Goal: Communication & Community: Participate in discussion

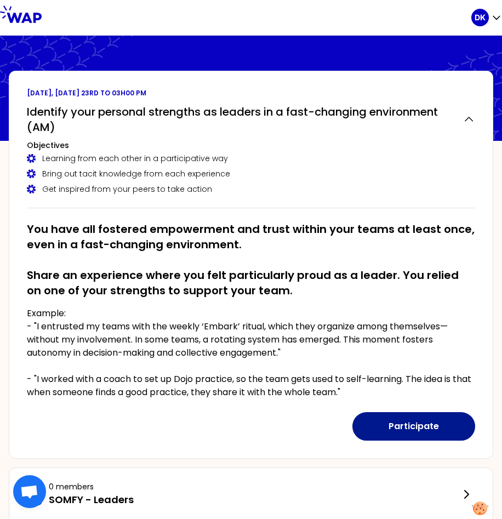
click at [412, 421] on button "Participate" at bounding box center [413, 426] width 123 height 28
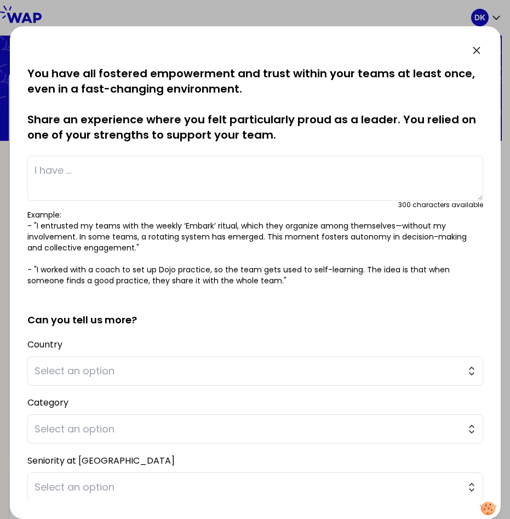
click at [128, 169] on textarea at bounding box center [255, 178] width 456 height 45
type textarea "ㅑ"
type textarea "I"
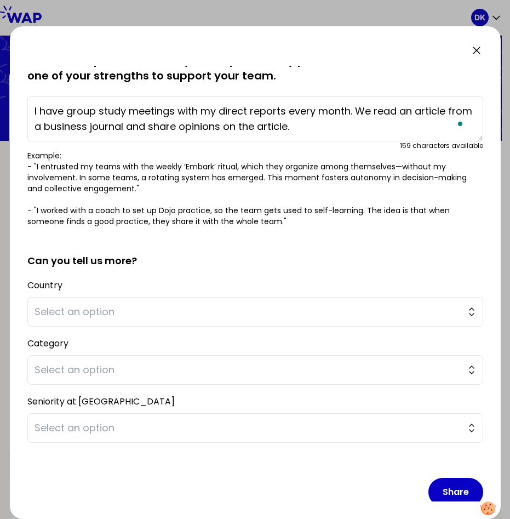
scroll to position [73, 0]
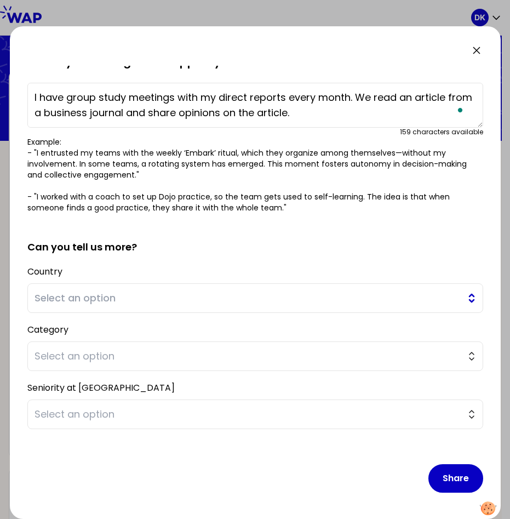
type textarea "I have group study meetings with my direct reports every month. We read an arti…"
click at [460, 285] on button "Select an option" at bounding box center [255, 298] width 456 height 30
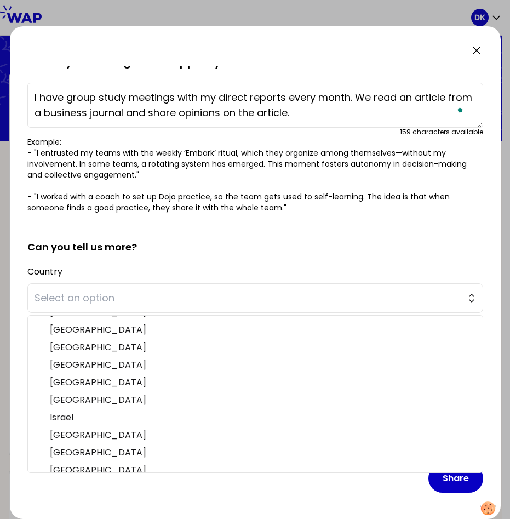
scroll to position [174, 0]
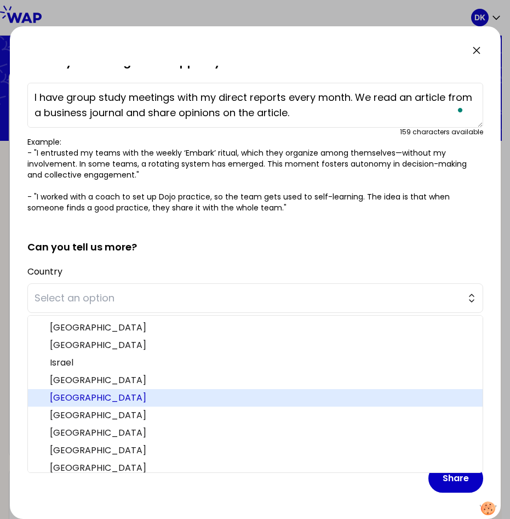
click at [131, 402] on span "Republic of Korea" at bounding box center [262, 397] width 424 height 13
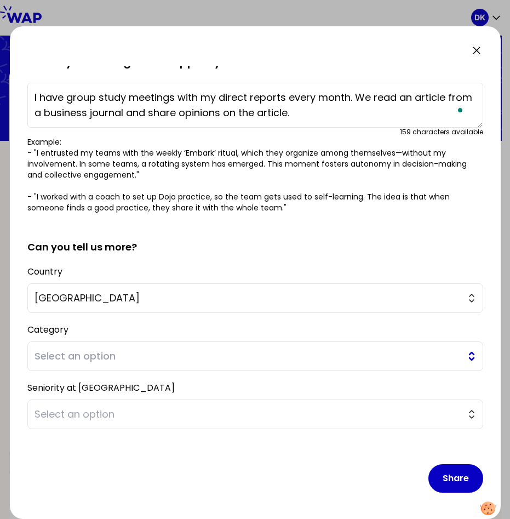
click at [310, 357] on span "Select an option" at bounding box center [248, 355] width 426 height 15
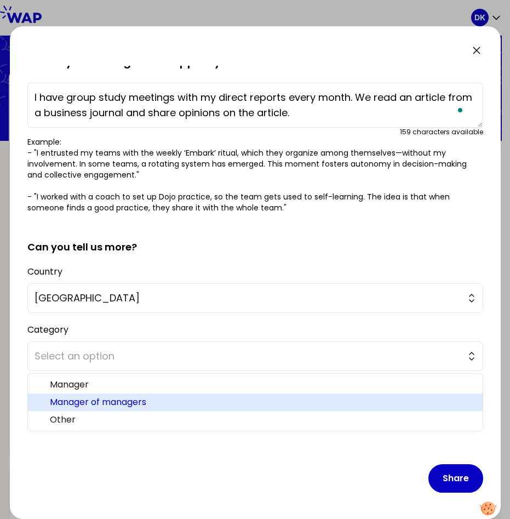
click at [151, 402] on span "Manager of managers" at bounding box center [262, 401] width 424 height 13
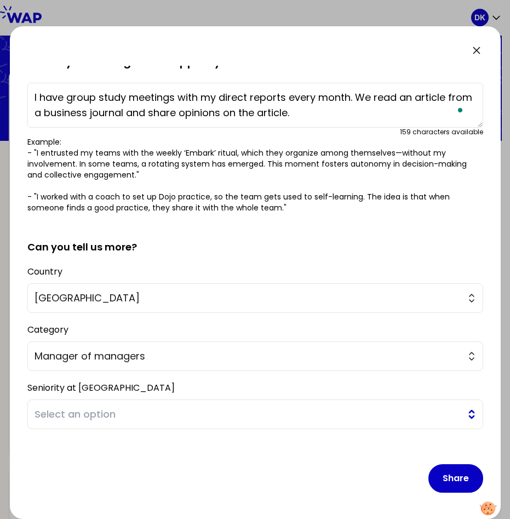
click at [462, 420] on button "Select an option" at bounding box center [255, 414] width 456 height 30
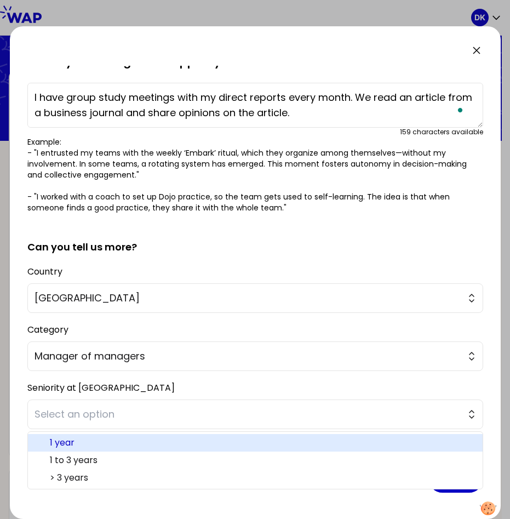
click at [84, 446] on span "1 year" at bounding box center [262, 442] width 424 height 13
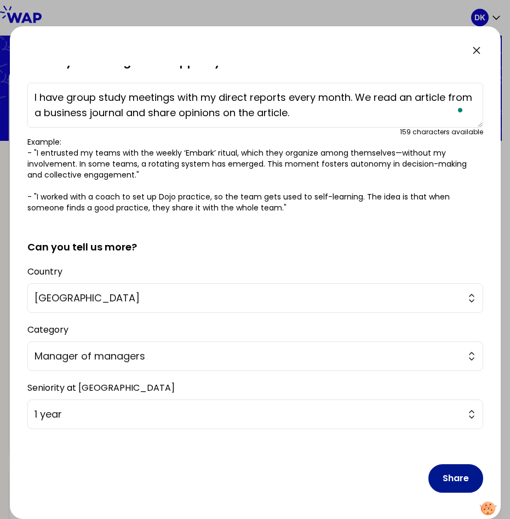
click at [433, 475] on button "Share" at bounding box center [455, 478] width 55 height 28
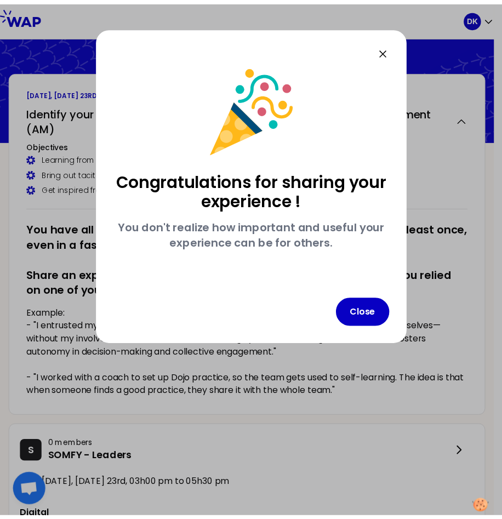
scroll to position [0, 0]
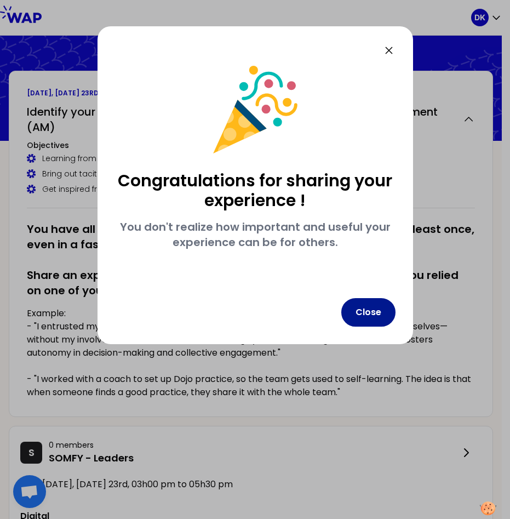
click at [361, 313] on button "Close" at bounding box center [368, 312] width 54 height 28
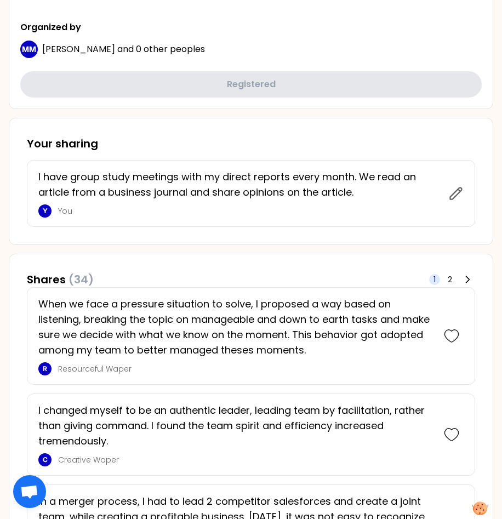
scroll to position [533, 0]
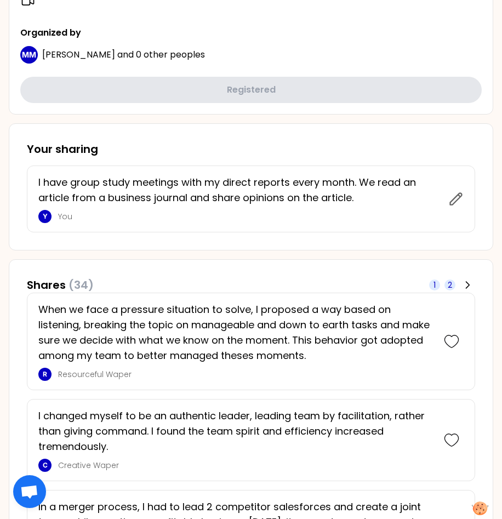
click at [452, 286] on span "2" at bounding box center [449, 284] width 4 height 11
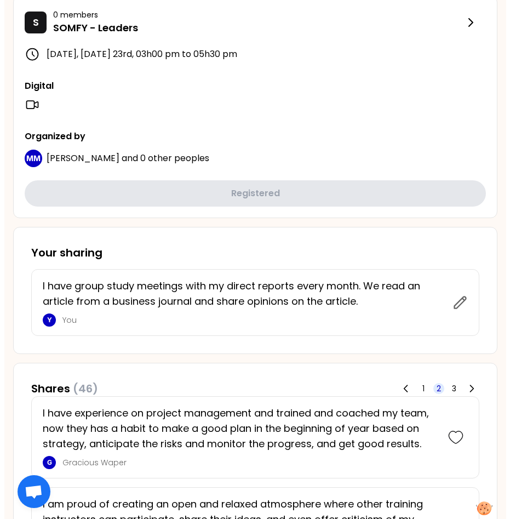
scroll to position [438, 0]
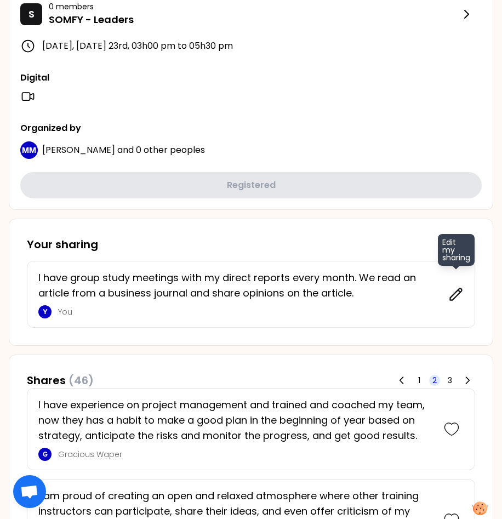
click at [450, 294] on icon at bounding box center [455, 293] width 15 height 15
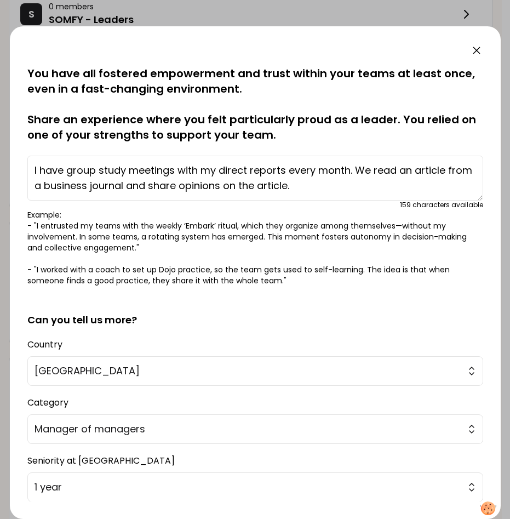
click at [331, 186] on textarea "I have group study meetings with my direct reports every month. We read an arti…" at bounding box center [255, 178] width 456 height 45
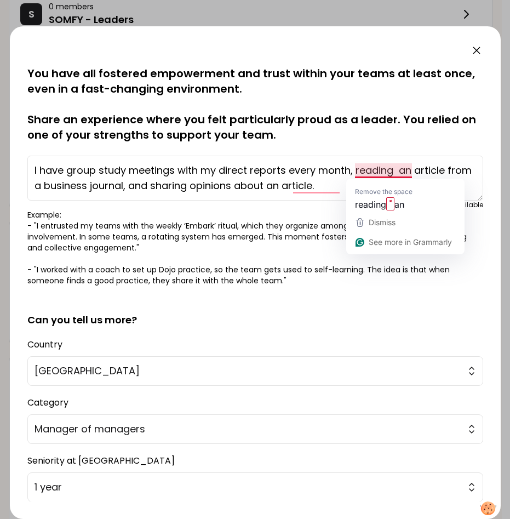
drag, startPoint x: 399, startPoint y: 169, endPoint x: 403, endPoint y: 176, distance: 8.1
click at [400, 171] on textarea "I have group study meetings with my direct reports every month, reading an arti…" at bounding box center [255, 178] width 456 height 45
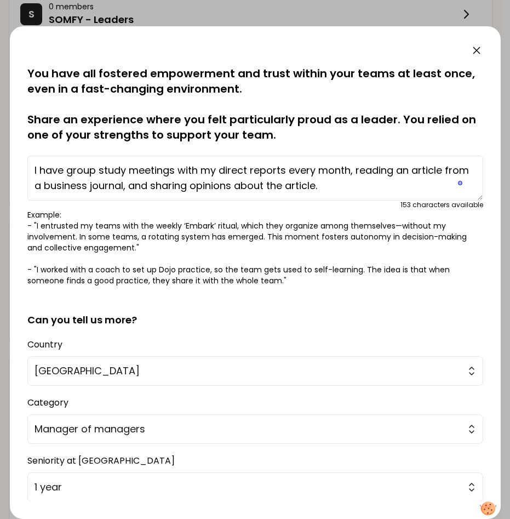
click at [352, 183] on textarea "I have group study meetings with my direct reports every month, reading an arti…" at bounding box center [255, 178] width 456 height 45
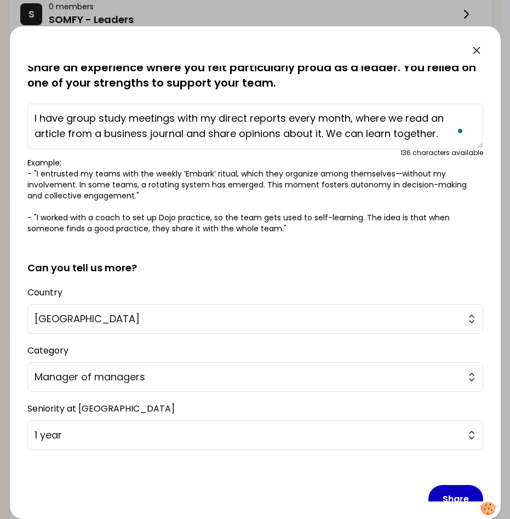
scroll to position [73, 0]
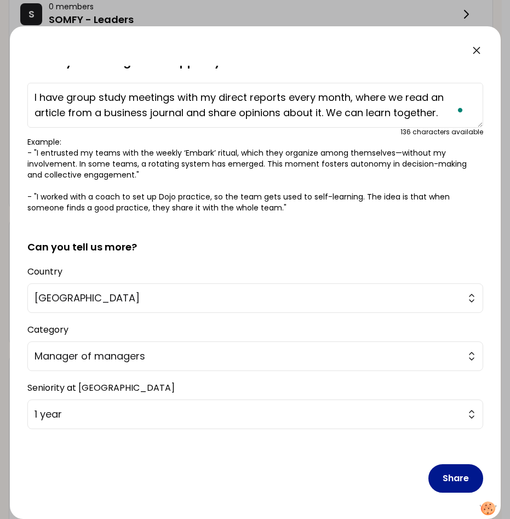
type textarea "I have group study meetings with my direct reports every month, where we read a…"
click at [464, 478] on button "Share" at bounding box center [455, 478] width 55 height 28
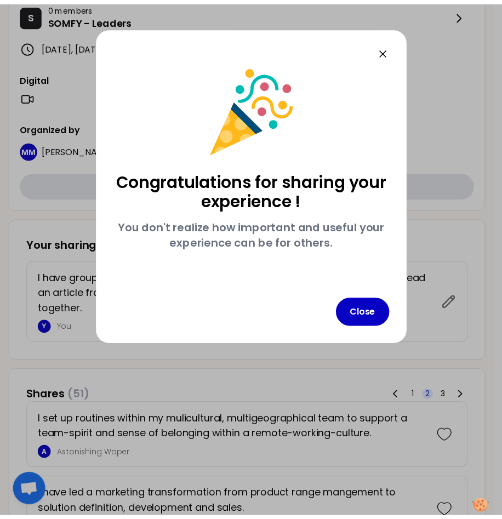
scroll to position [0, 0]
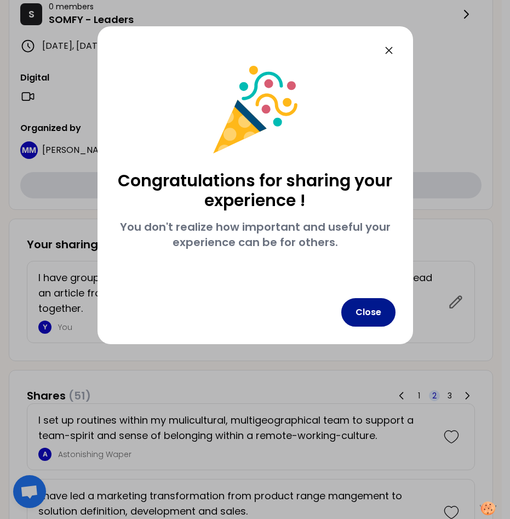
click at [374, 310] on button "Close" at bounding box center [368, 312] width 54 height 28
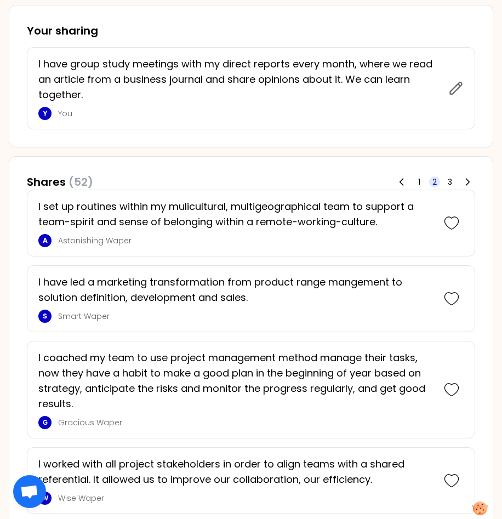
scroll to position [657, 0]
